Goal: Find specific page/section: Find specific page/section

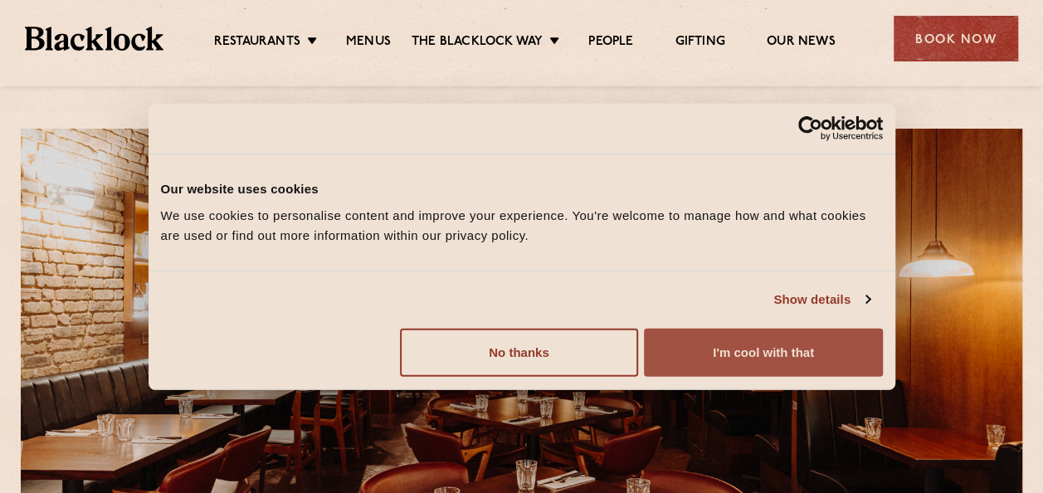
click at [692, 343] on button "I'm cool with that" at bounding box center [763, 352] width 238 height 48
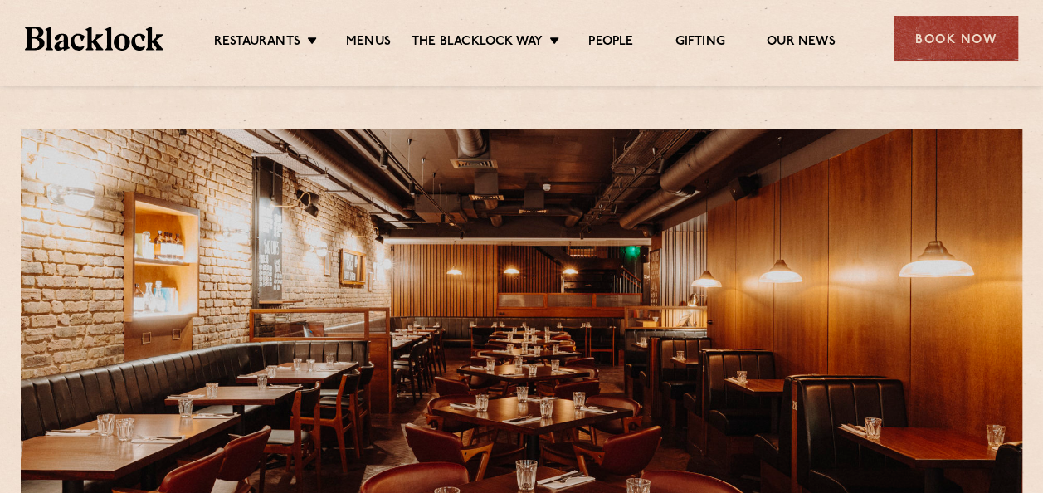
drag, startPoint x: 692, startPoint y: 343, endPoint x: 669, endPoint y: 312, distance: 38.5
click at [669, 312] on div at bounding box center [521, 363] width 1001 height 469
click at [371, 39] on link "Menus" at bounding box center [368, 43] width 45 height 18
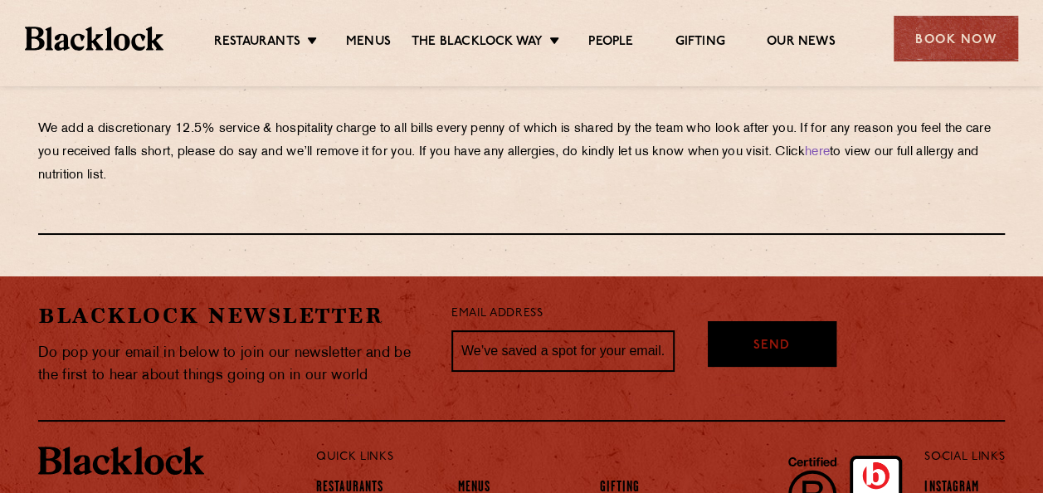
scroll to position [3085, 0]
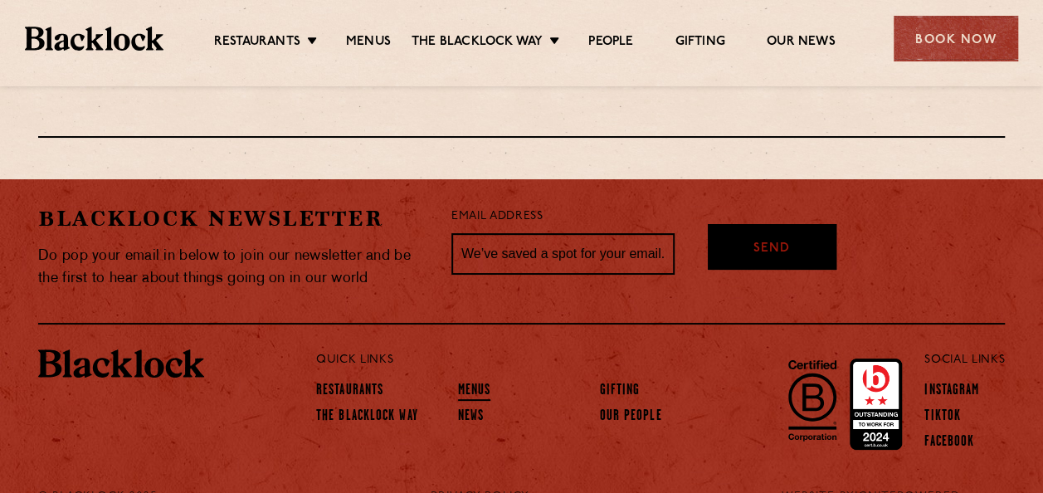
click at [475, 382] on link "Menus" at bounding box center [474, 391] width 33 height 18
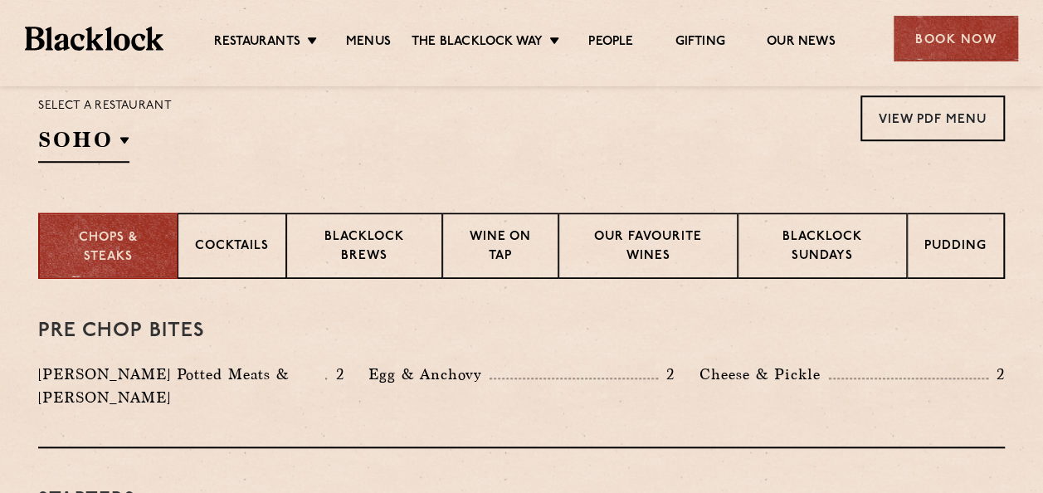
scroll to position [604, 0]
